Goal: Book appointment/travel/reservation

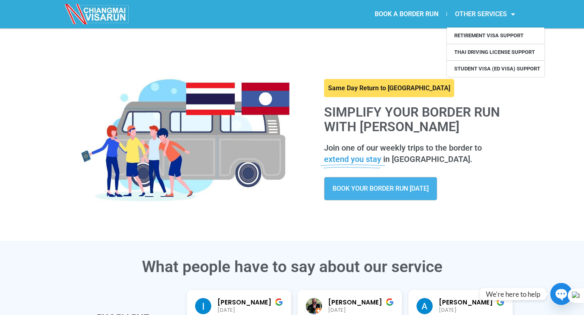
click at [480, 13] on link "OTHER SERVICES" at bounding box center [485, 14] width 76 height 19
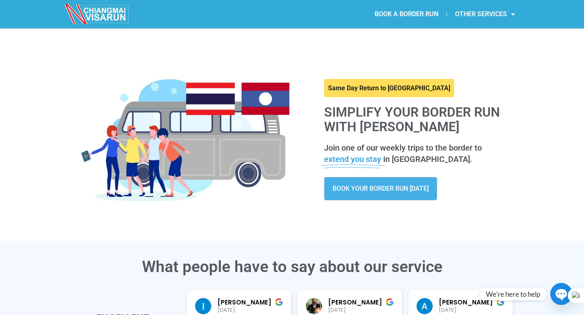
click at [480, 13] on link "OTHER SERVICES" at bounding box center [485, 14] width 76 height 19
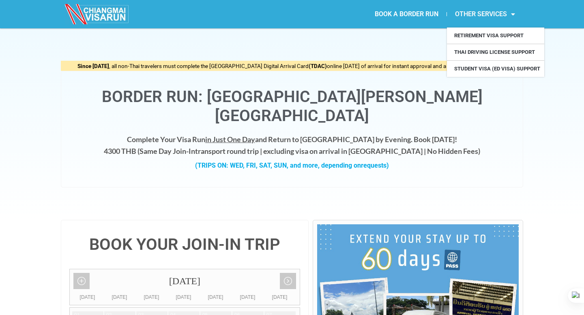
click at [482, 11] on link "OTHER SERVICES" at bounding box center [485, 14] width 76 height 19
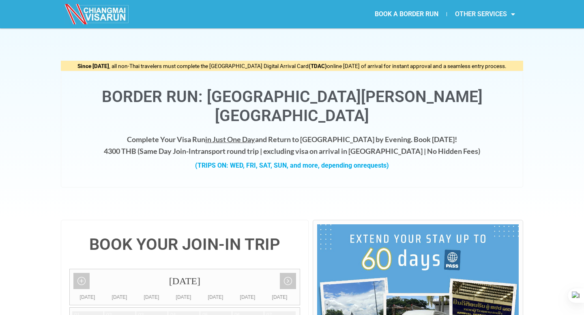
click at [482, 11] on link "OTHER SERVICES" at bounding box center [485, 14] width 76 height 19
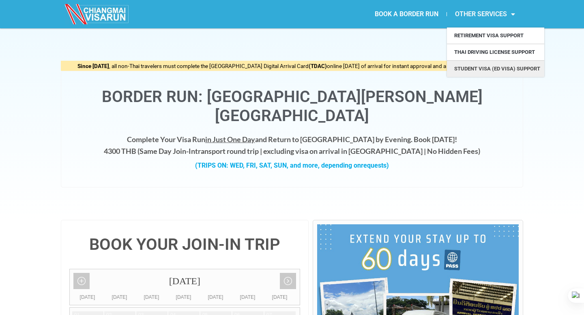
click at [479, 67] on link "Student Visa (ED Visa) Support" at bounding box center [495, 69] width 97 height 16
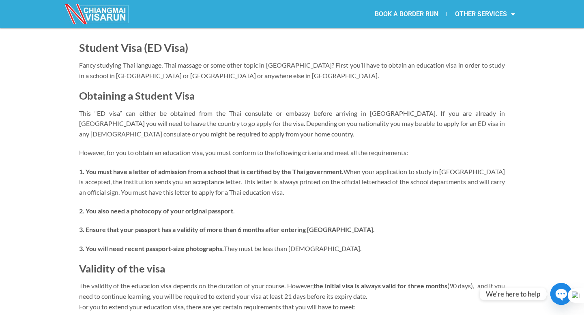
click at [417, 13] on link "BOOK A BORDER RUN" at bounding box center [406, 14] width 80 height 19
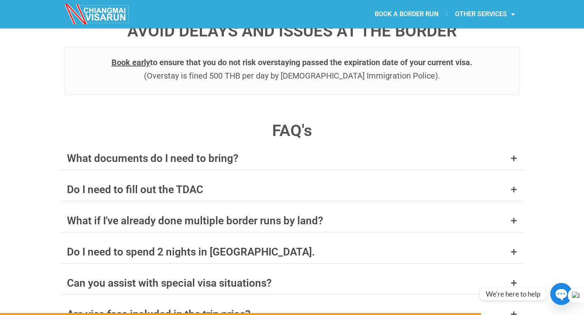
scroll to position [3083, 0]
